Goal: Task Accomplishment & Management: Use online tool/utility

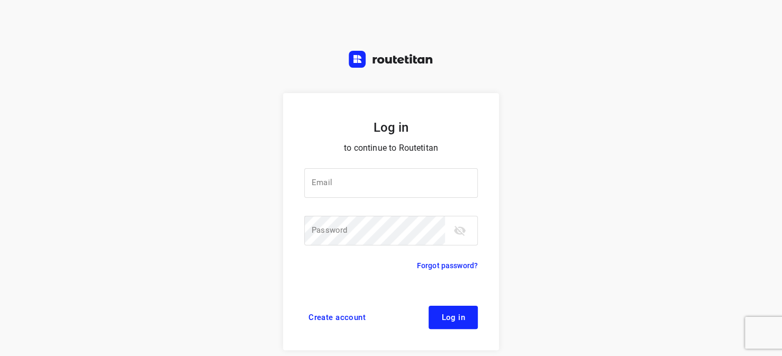
type input "horeca@kaddour.nl"
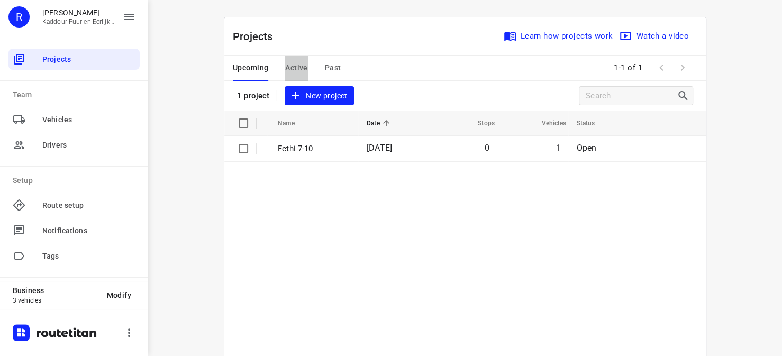
click at [291, 71] on span "Active" at bounding box center [296, 67] width 22 height 13
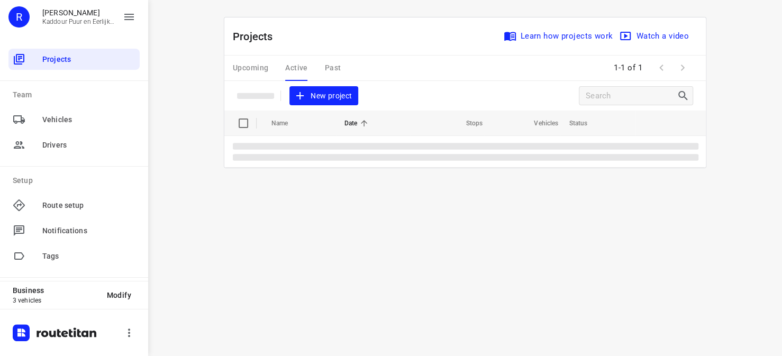
click at [329, 65] on div "Upcoming Active Past" at bounding box center [295, 68] width 125 height 25
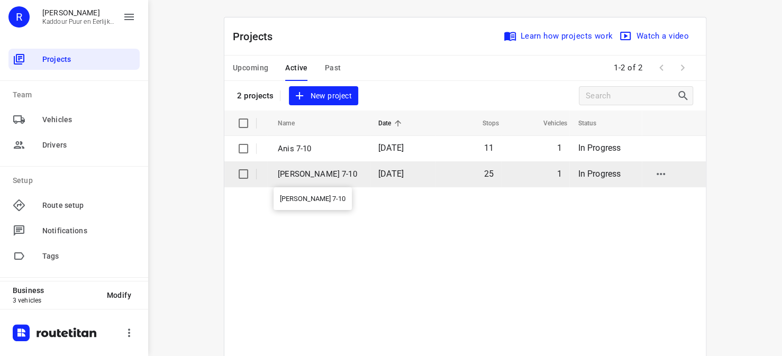
click at [300, 174] on p "[PERSON_NAME] 7-10" at bounding box center [320, 174] width 85 height 12
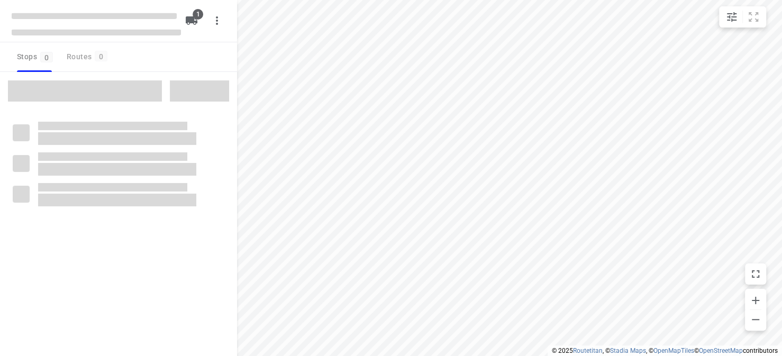
type input "distance"
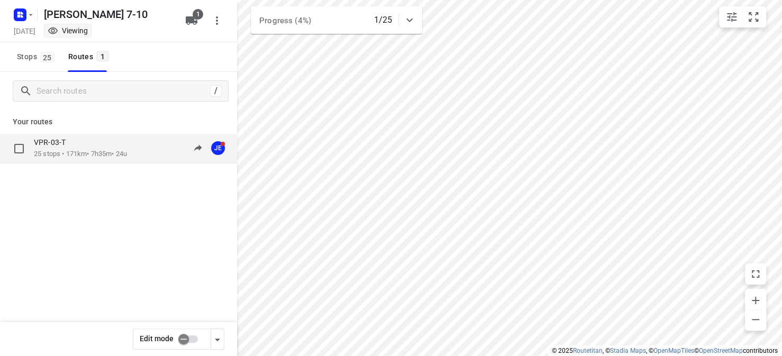
click at [118, 152] on p "25 stops • 171km • 7h35m • 24u" at bounding box center [80, 154] width 93 height 10
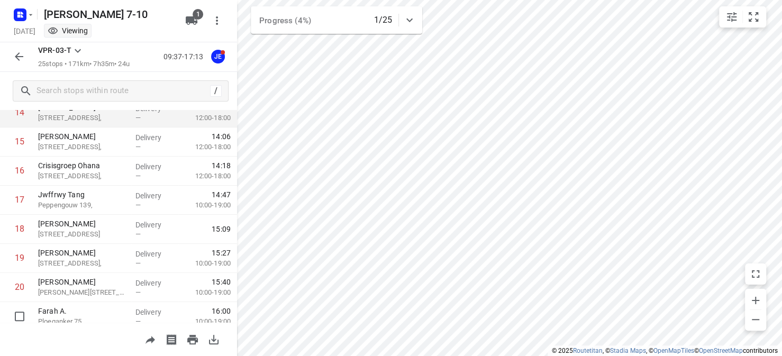
scroll to position [385, 0]
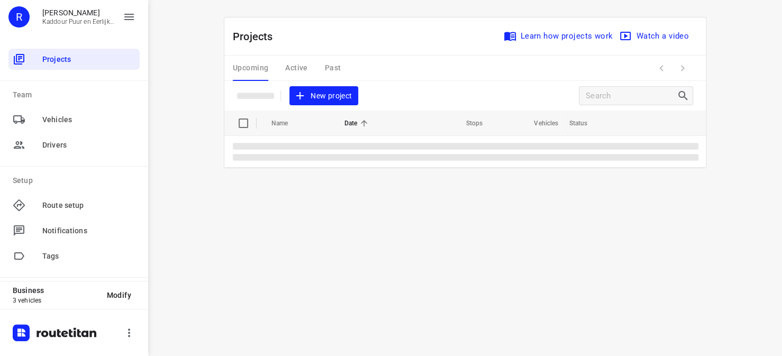
click at [294, 65] on div "Upcoming Active Past" at bounding box center [295, 68] width 125 height 25
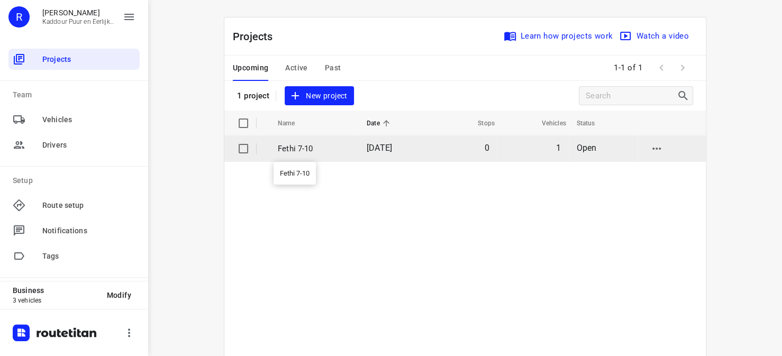
click at [287, 153] on p "Fethi 7-10" at bounding box center [314, 149] width 73 height 12
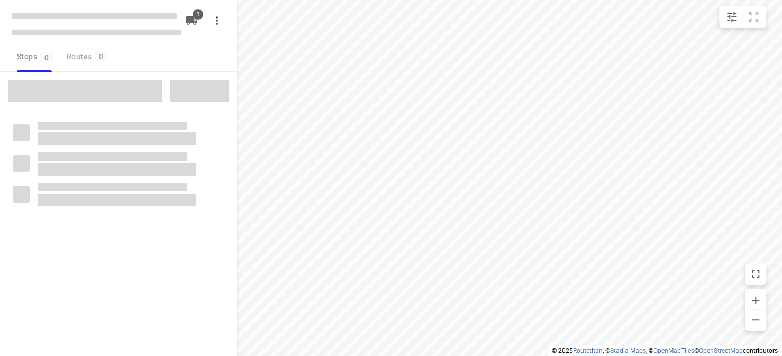
type input "distance"
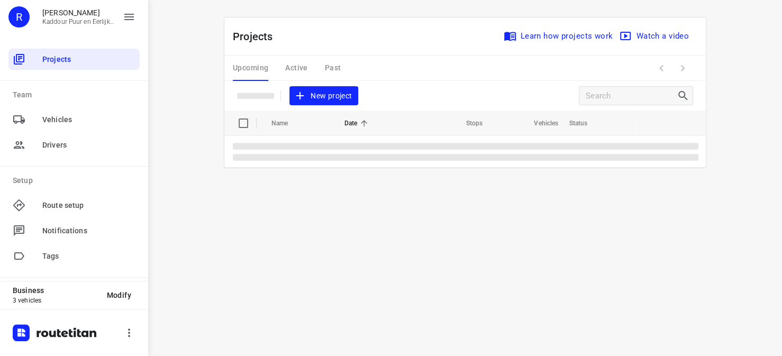
click at [290, 66] on div "Upcoming Active Past" at bounding box center [295, 68] width 125 height 25
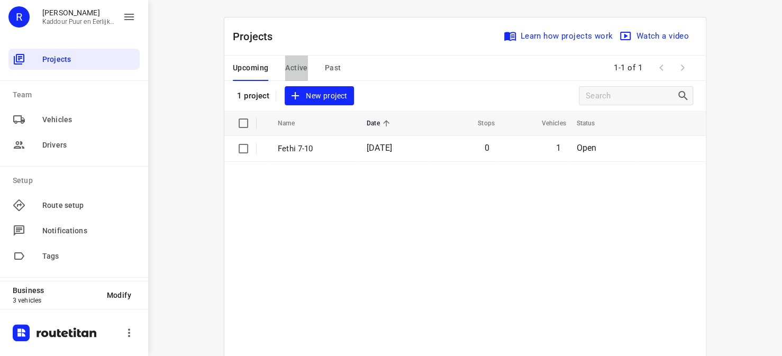
click at [300, 69] on span "Active" at bounding box center [296, 67] width 22 height 13
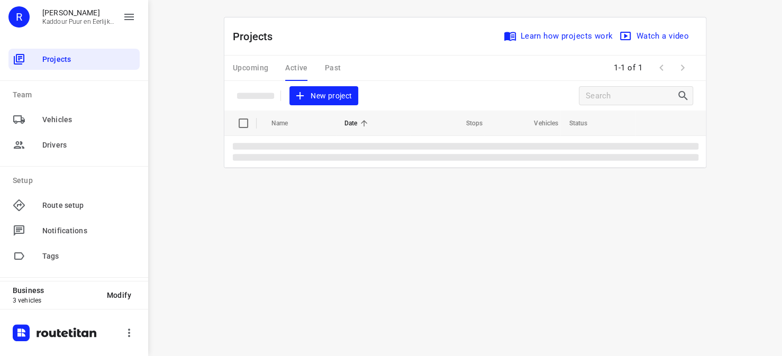
click at [296, 67] on div "Upcoming Active Past" at bounding box center [295, 68] width 125 height 25
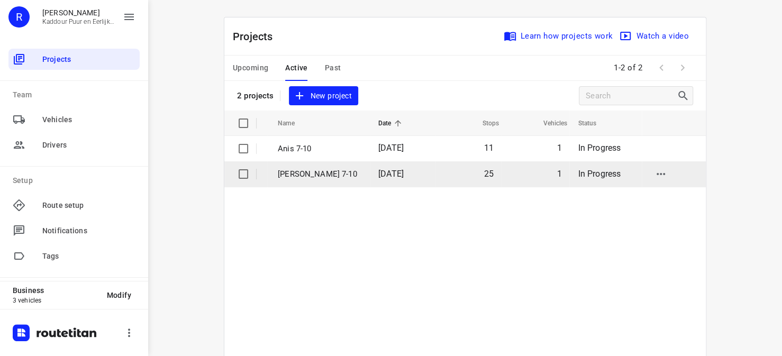
click at [285, 174] on p "[PERSON_NAME] 7-10" at bounding box center [320, 174] width 85 height 12
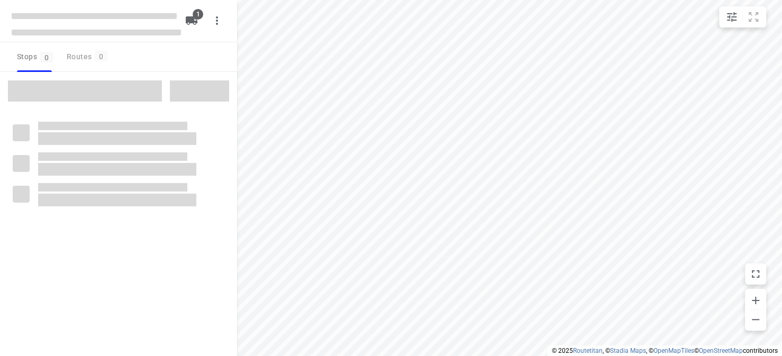
type input "distance"
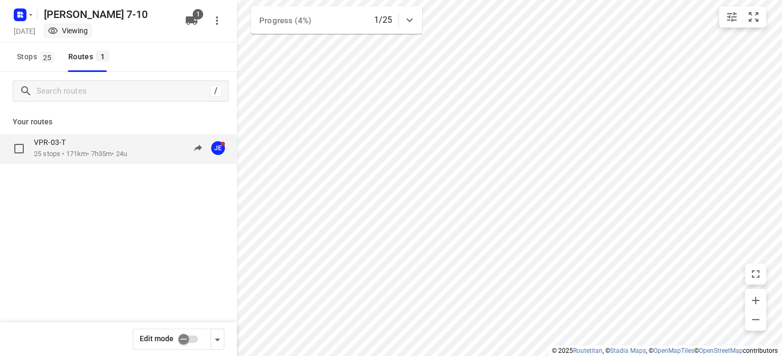
click at [76, 153] on p "25 stops • 171km • 7h35m • 24u" at bounding box center [80, 154] width 93 height 10
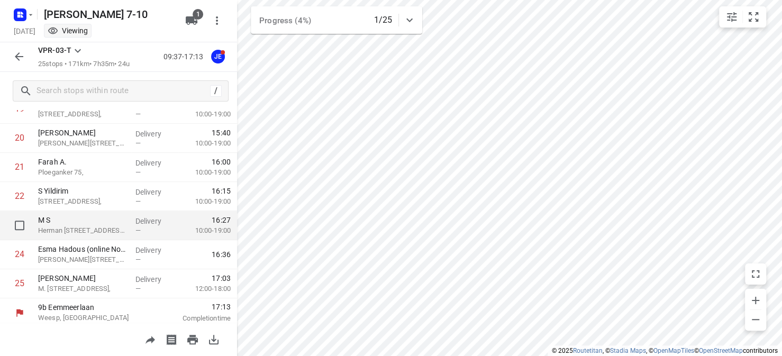
scroll to position [597, 0]
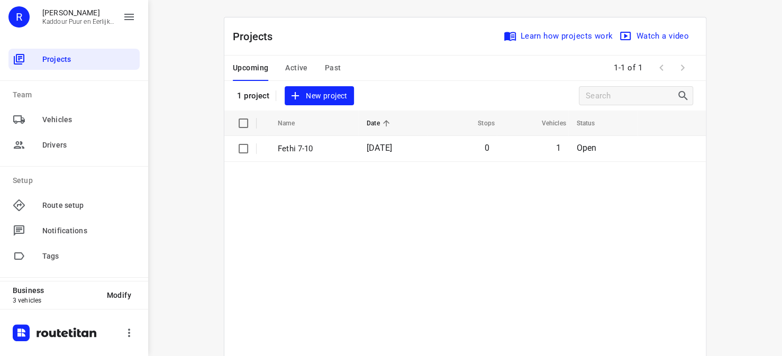
click at [289, 65] on span "Active" at bounding box center [296, 67] width 22 height 13
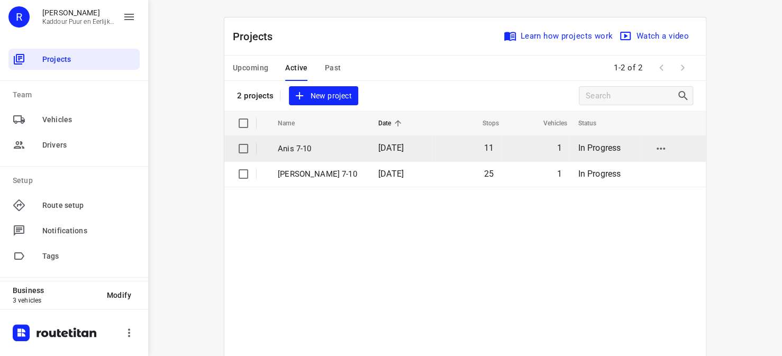
click at [293, 147] on p "Anis 7-10" at bounding box center [320, 149] width 85 height 12
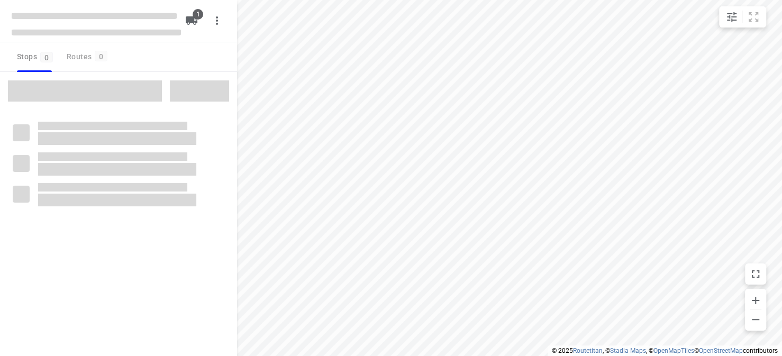
type input "distance"
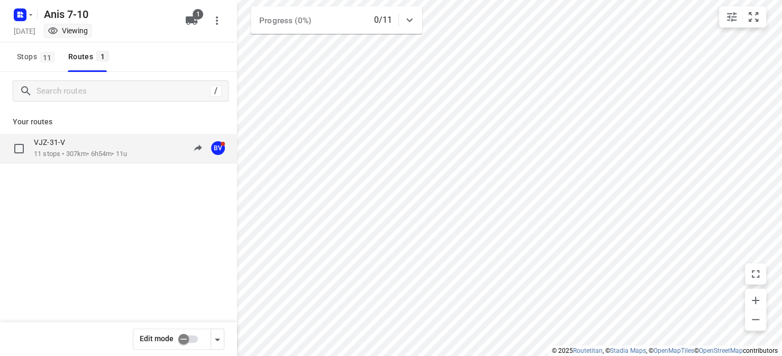
click at [110, 149] on p "11 stops • 307km • 6h54m • 11u" at bounding box center [80, 154] width 93 height 10
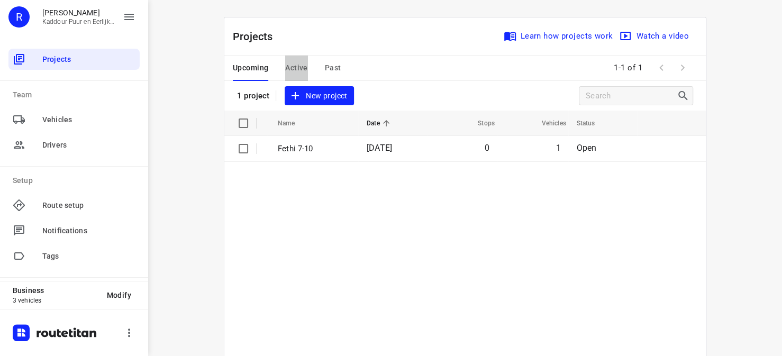
click at [297, 67] on span "Active" at bounding box center [296, 67] width 22 height 13
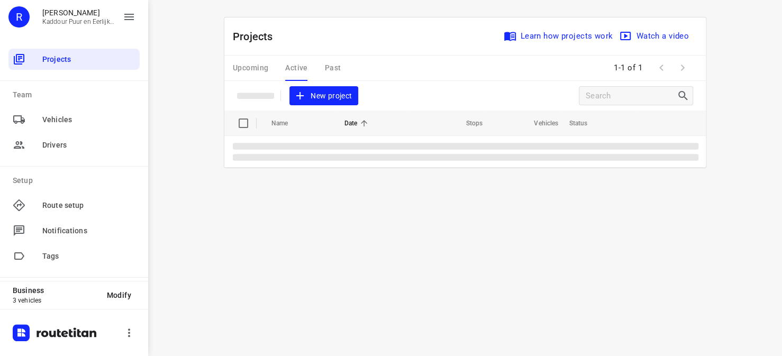
click at [299, 72] on div "Upcoming Active Past" at bounding box center [295, 68] width 125 height 25
click at [297, 71] on div "Upcoming Active Past" at bounding box center [295, 68] width 125 height 25
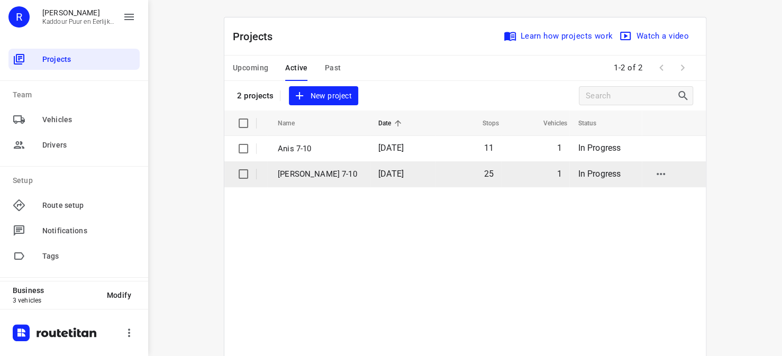
click at [296, 172] on p "[PERSON_NAME] 7-10" at bounding box center [320, 174] width 85 height 12
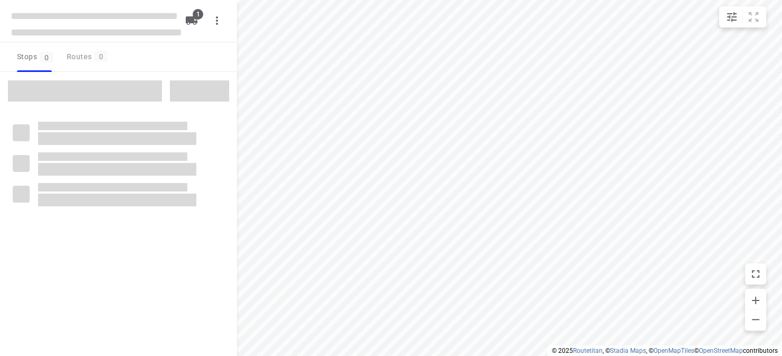
type input "distance"
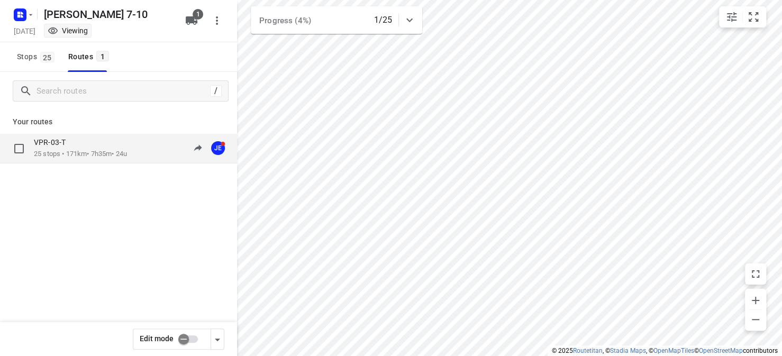
click at [137, 153] on div "VPR-03-T 25 stops • 171km • 7h35m • 24u 09:37-17:13 JE" at bounding box center [135, 149] width 203 height 22
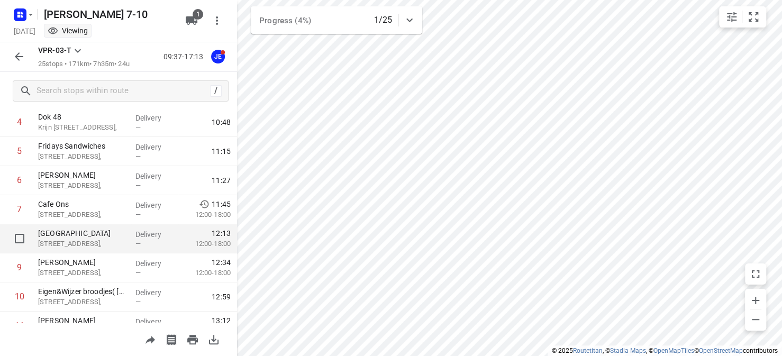
scroll to position [159, 0]
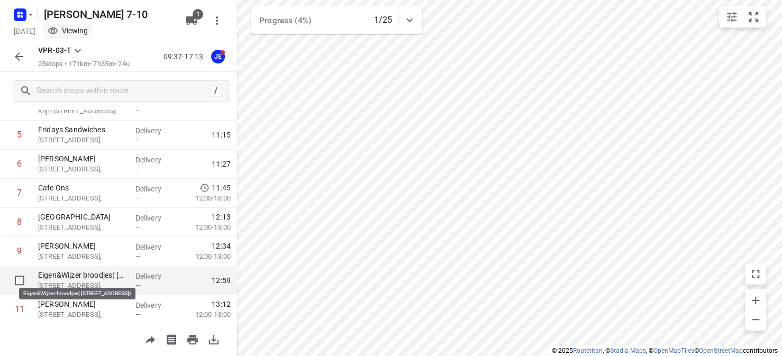
click at [98, 273] on p "Eigen&Wijzer broodjes( [STREET_ADDRESS])" at bounding box center [82, 275] width 89 height 11
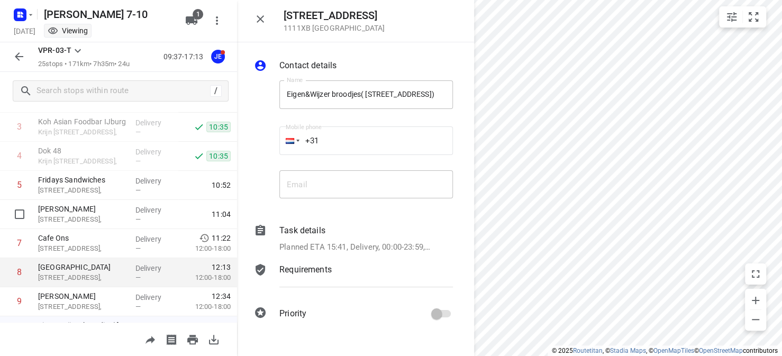
scroll to position [161, 0]
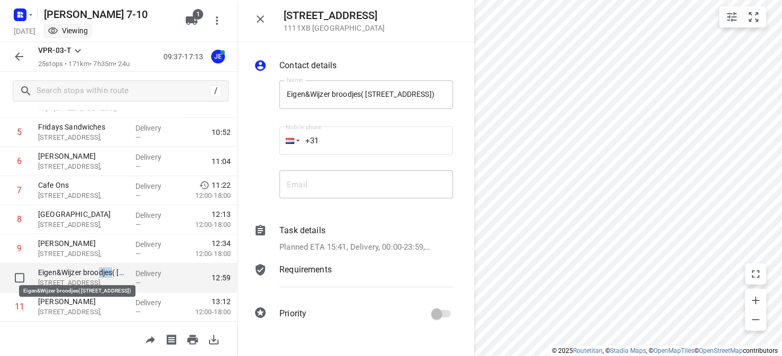
drag, startPoint x: 112, startPoint y: 276, endPoint x: 97, endPoint y: 273, distance: 15.7
click at [97, 273] on p "Eigen&Wijzer broodjes( [STREET_ADDRESS])" at bounding box center [82, 272] width 89 height 11
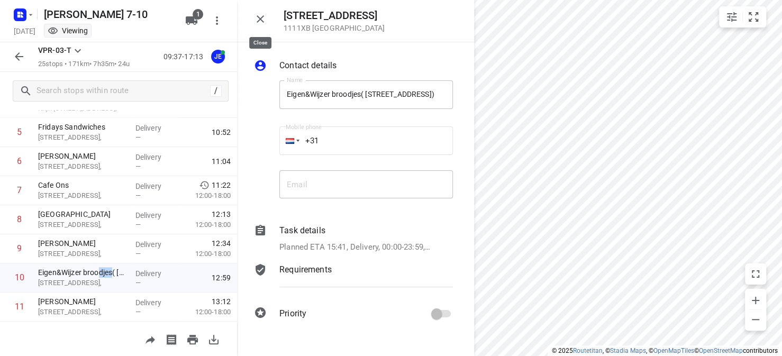
click at [259, 19] on icon "button" at bounding box center [260, 18] width 7 height 7
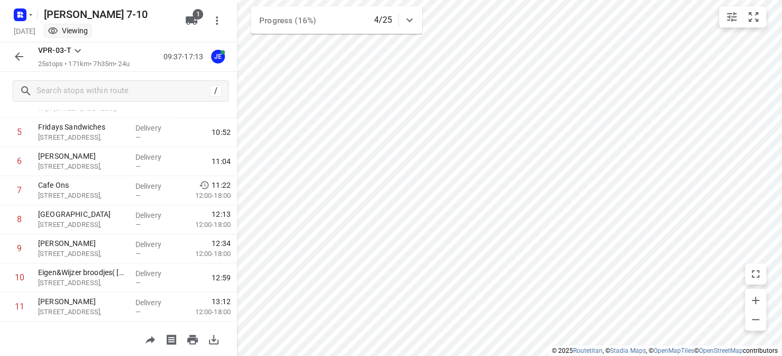
click at [40, 33] on div "[DATE] Viewing" at bounding box center [96, 32] width 169 height 14
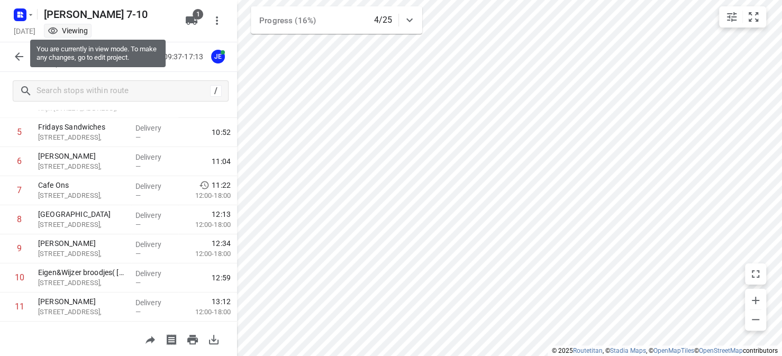
click at [88, 31] on div "Viewing" at bounding box center [68, 30] width 40 height 11
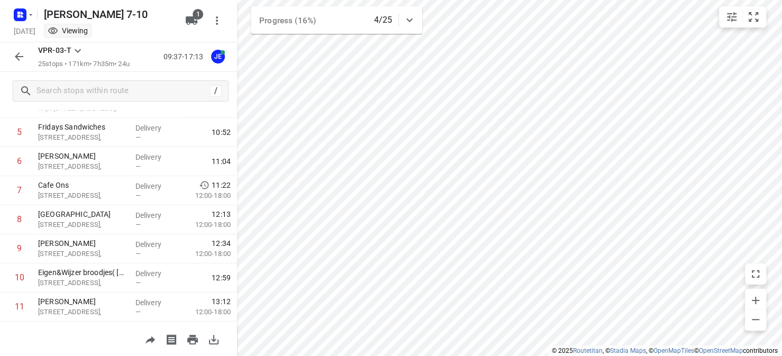
drag, startPoint x: 176, startPoint y: 31, endPoint x: 157, endPoint y: 37, distance: 20.3
click at [174, 33] on div "Viewing" at bounding box center [110, 32] width 141 height 12
click at [24, 58] on icon "button" at bounding box center [19, 56] width 13 height 13
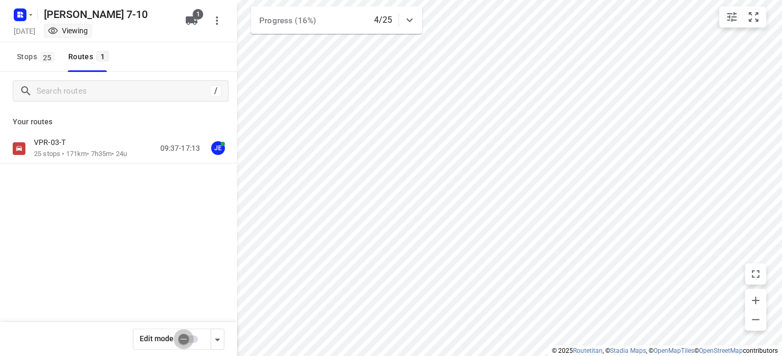
click at [189, 342] on input "checkbox" at bounding box center [183, 339] width 60 height 20
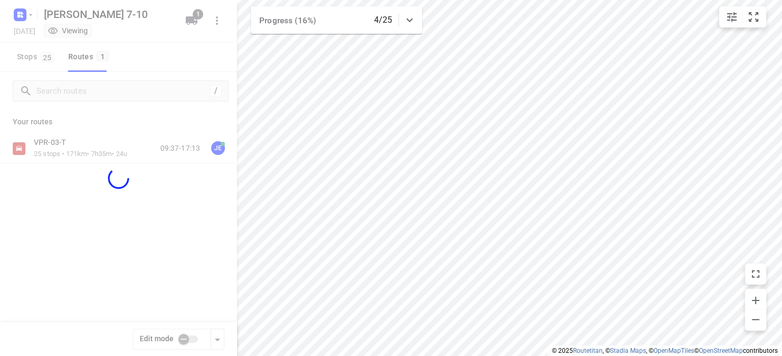
checkbox input "true"
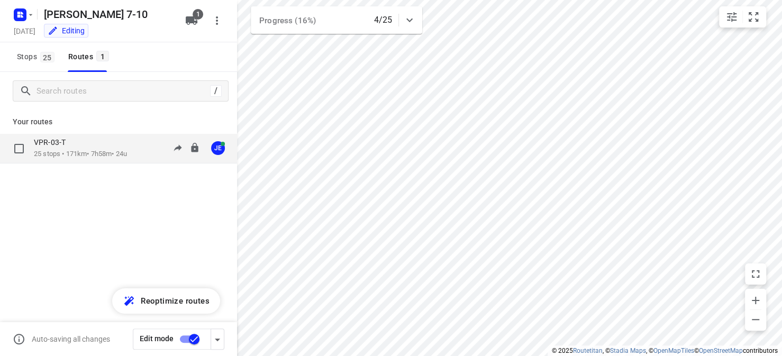
click at [85, 154] on p "25 stops • 171km • 7h58m • 24u" at bounding box center [80, 154] width 93 height 10
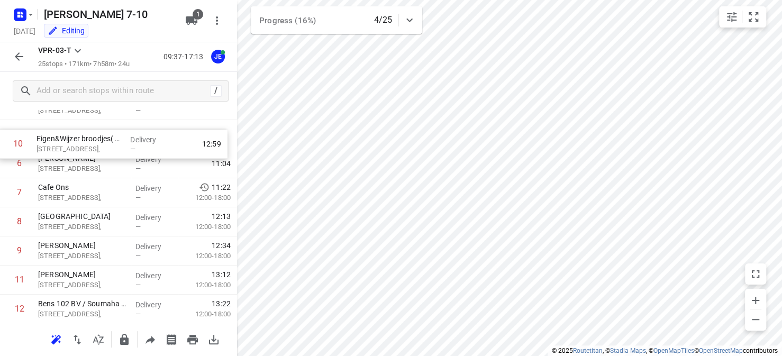
scroll to position [152, 0]
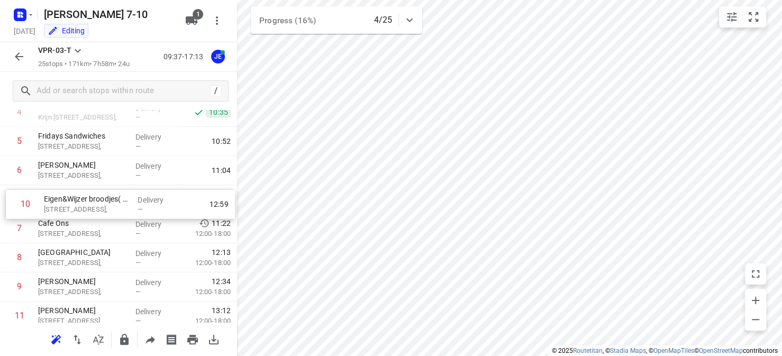
drag, startPoint x: 89, startPoint y: 235, endPoint x: 96, endPoint y: 209, distance: 26.7
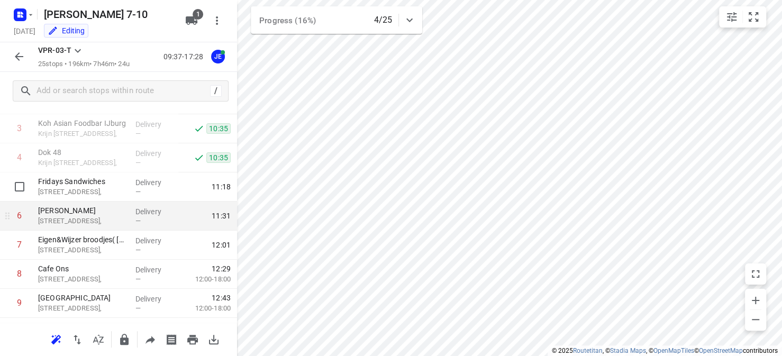
scroll to position [121, 0]
